Goal: Information Seeking & Learning: Learn about a topic

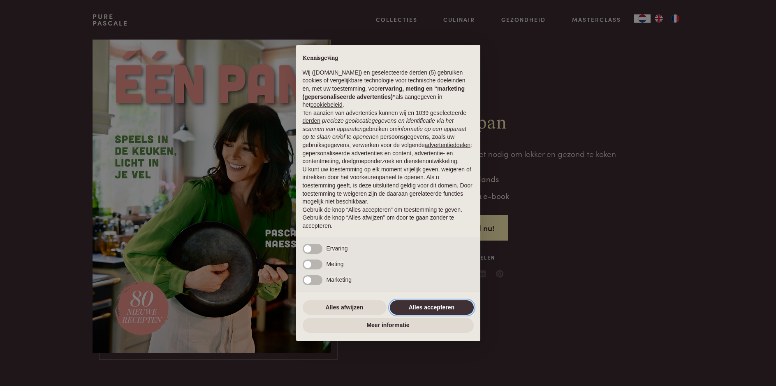
click at [423, 309] on button "Alles accepteren" at bounding box center [432, 307] width 84 height 15
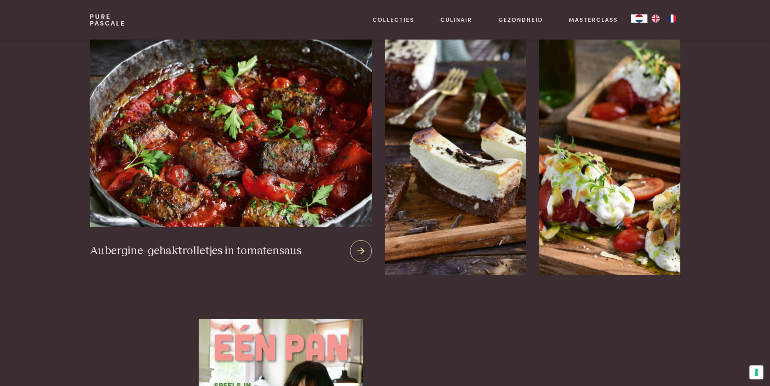
scroll to position [1029, 0]
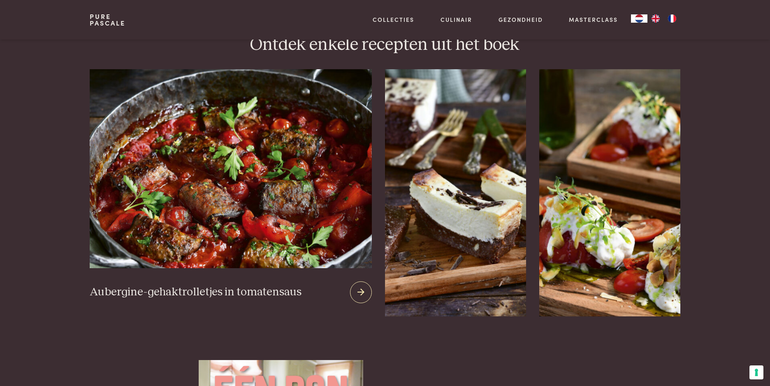
click at [358, 286] on icon at bounding box center [361, 292] width 7 height 12
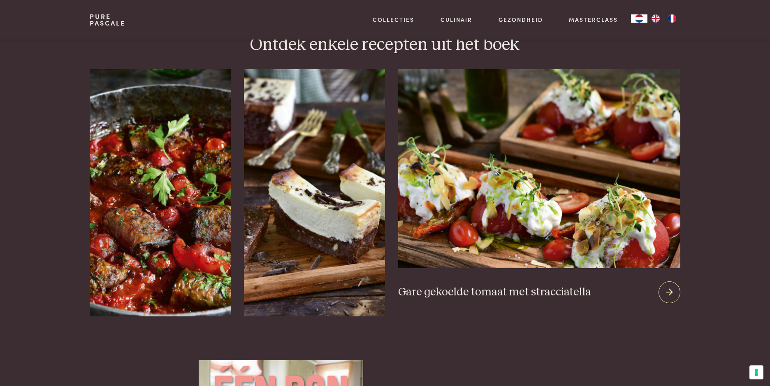
click at [588, 164] on img at bounding box center [539, 168] width 282 height 199
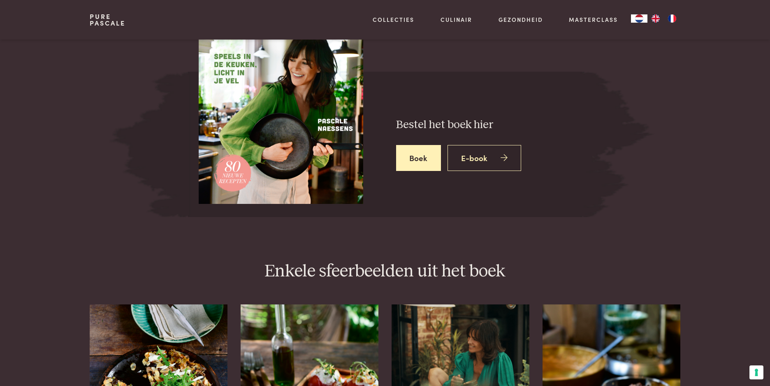
scroll to position [1317, 0]
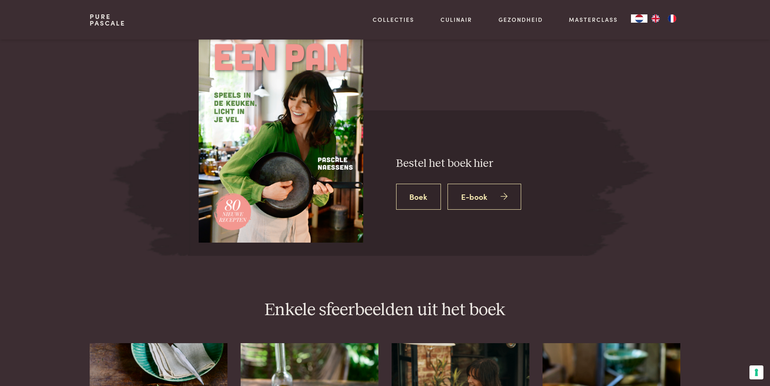
click at [424, 185] on link "Boek" at bounding box center [418, 197] width 45 height 26
